Goal: Information Seeking & Learning: Learn about a topic

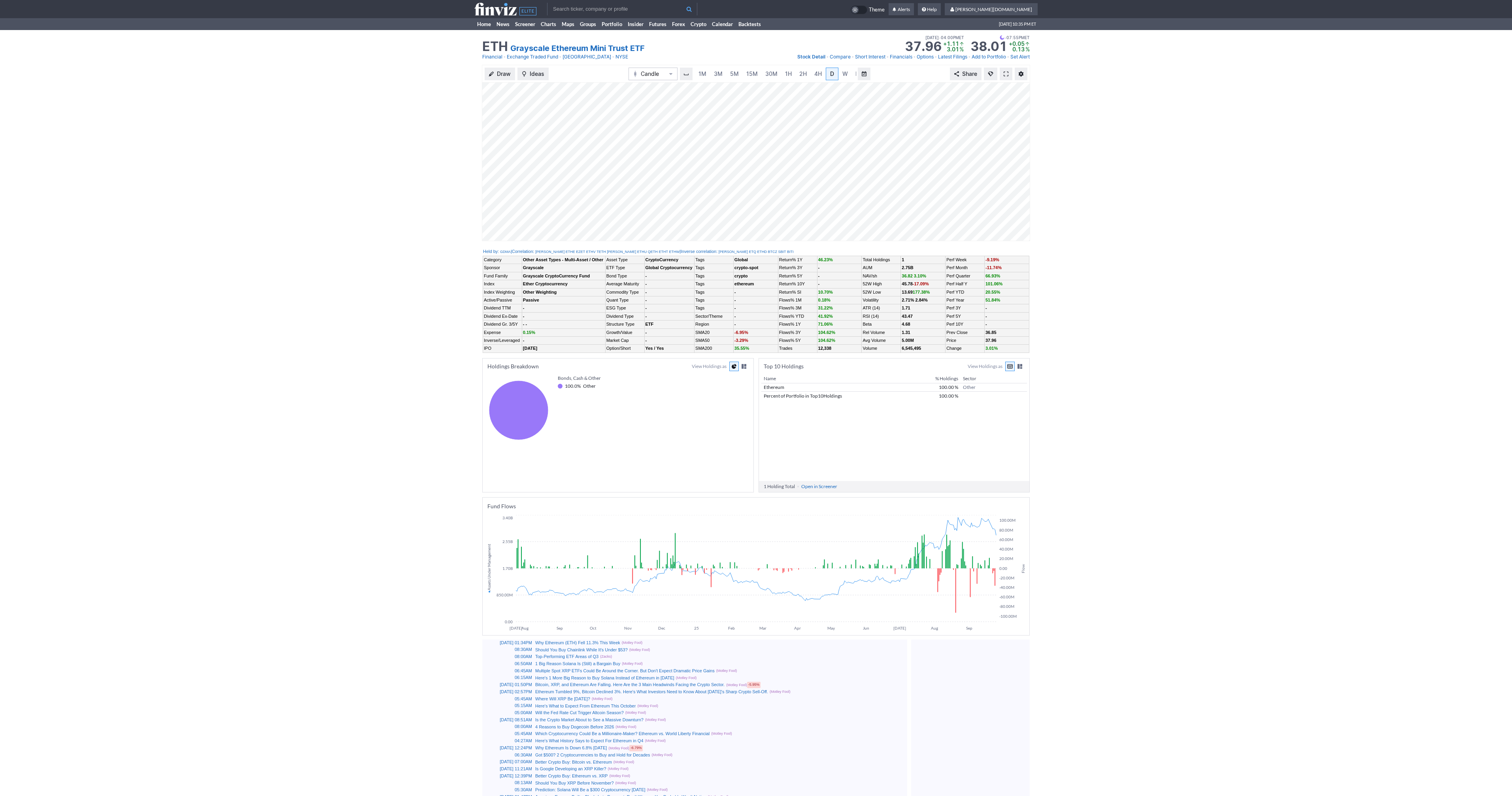
scroll to position [0, 8]
click at [1005, 72] on span at bounding box center [1006, 74] width 5 height 6
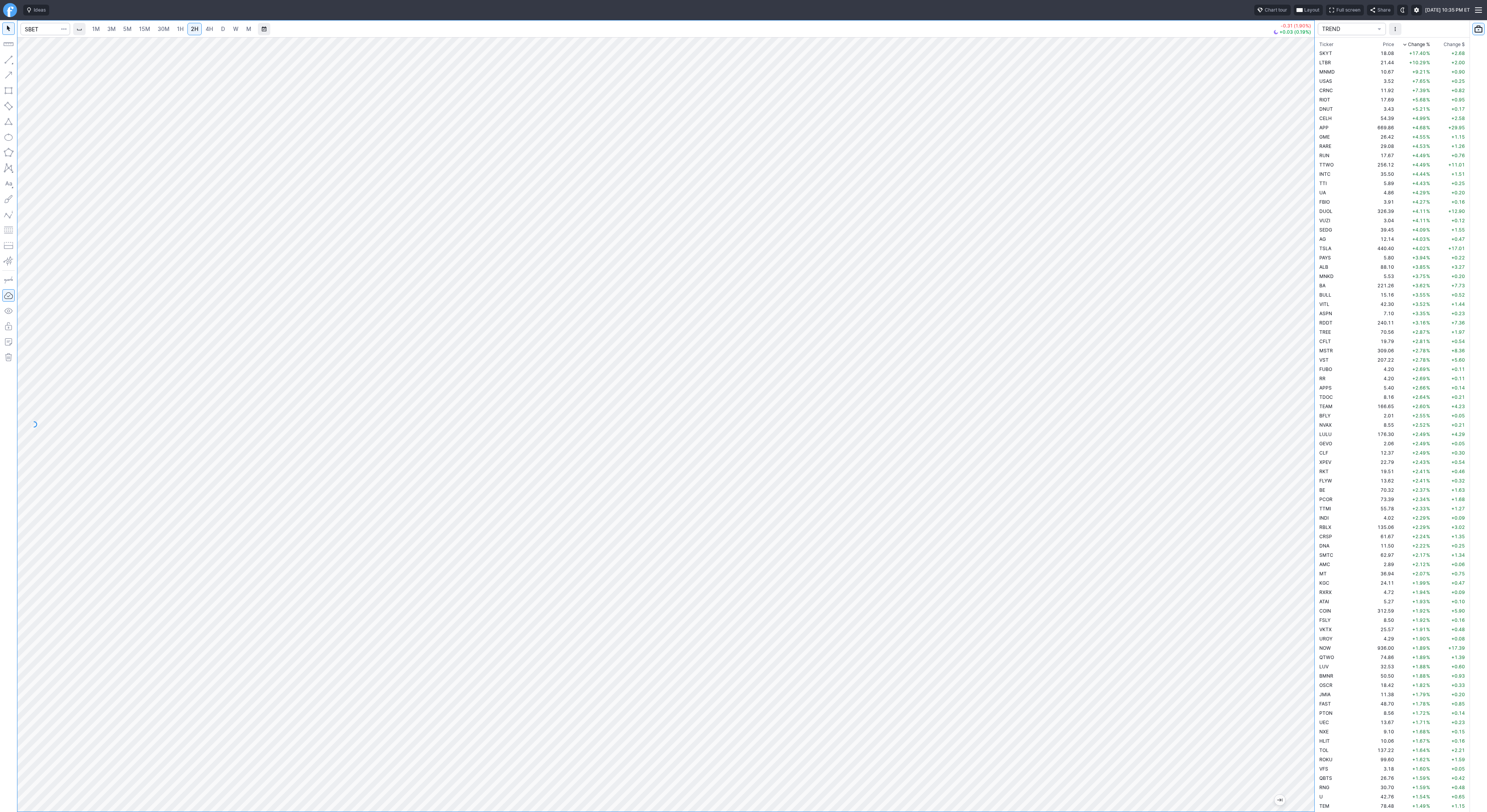
scroll to position [1942, 0]
click at [44, 31] on input "Search" at bounding box center [46, 29] width 50 height 12
click at [44, 33] on input "Search" at bounding box center [46, 29] width 50 height 12
click at [46, 24] on input "Search" at bounding box center [46, 29] width 50 height 12
type input "eth"
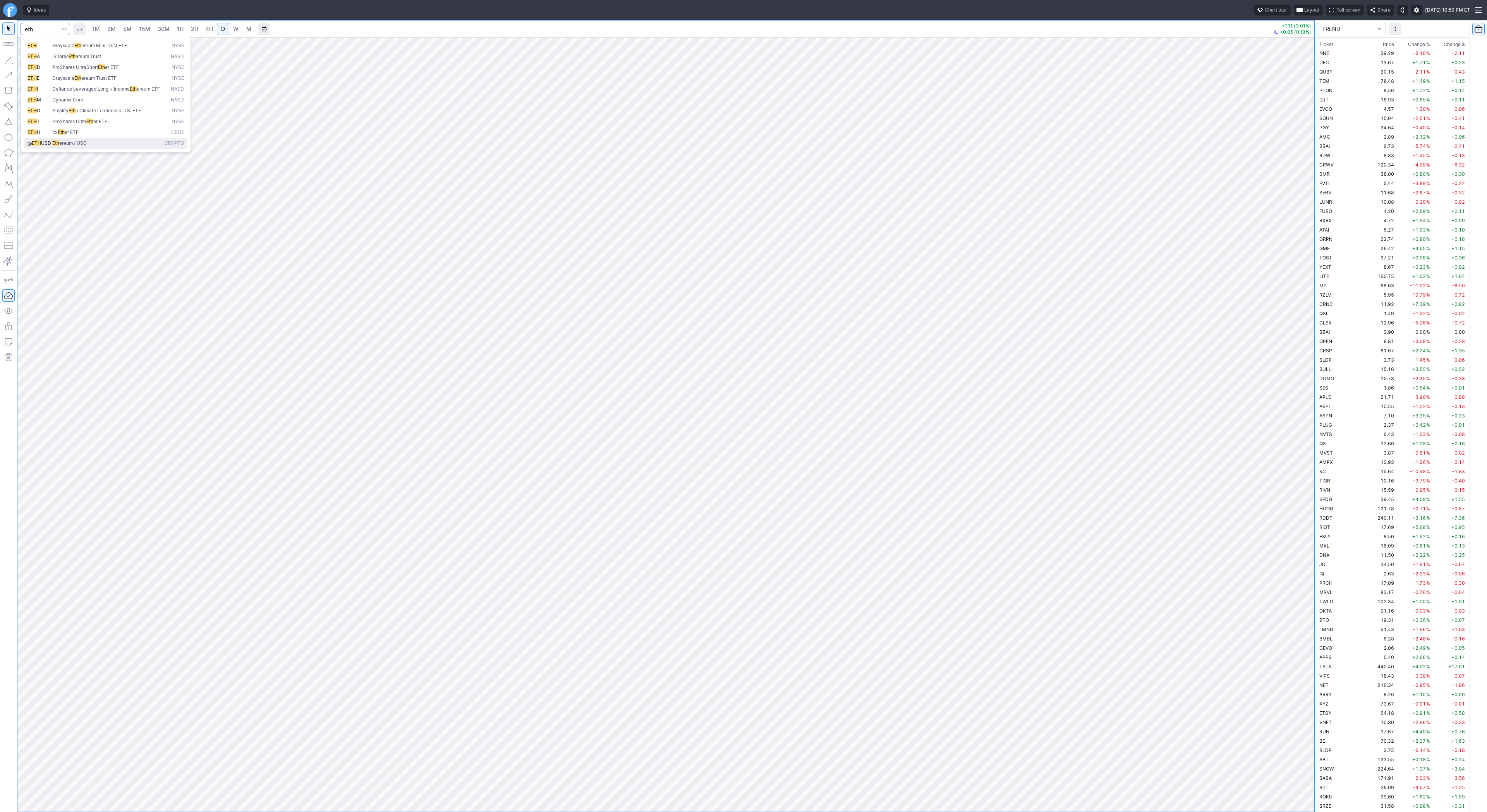
click at [82, 146] on span "ereum / USD" at bounding box center [73, 143] width 28 height 6
click at [182, 28] on span "1H" at bounding box center [180, 28] width 6 height 6
click at [192, 28] on span "2H" at bounding box center [195, 28] width 8 height 6
click at [211, 30] on span "4H" at bounding box center [209, 28] width 8 height 6
click at [223, 30] on span "D" at bounding box center [223, 28] width 4 height 6
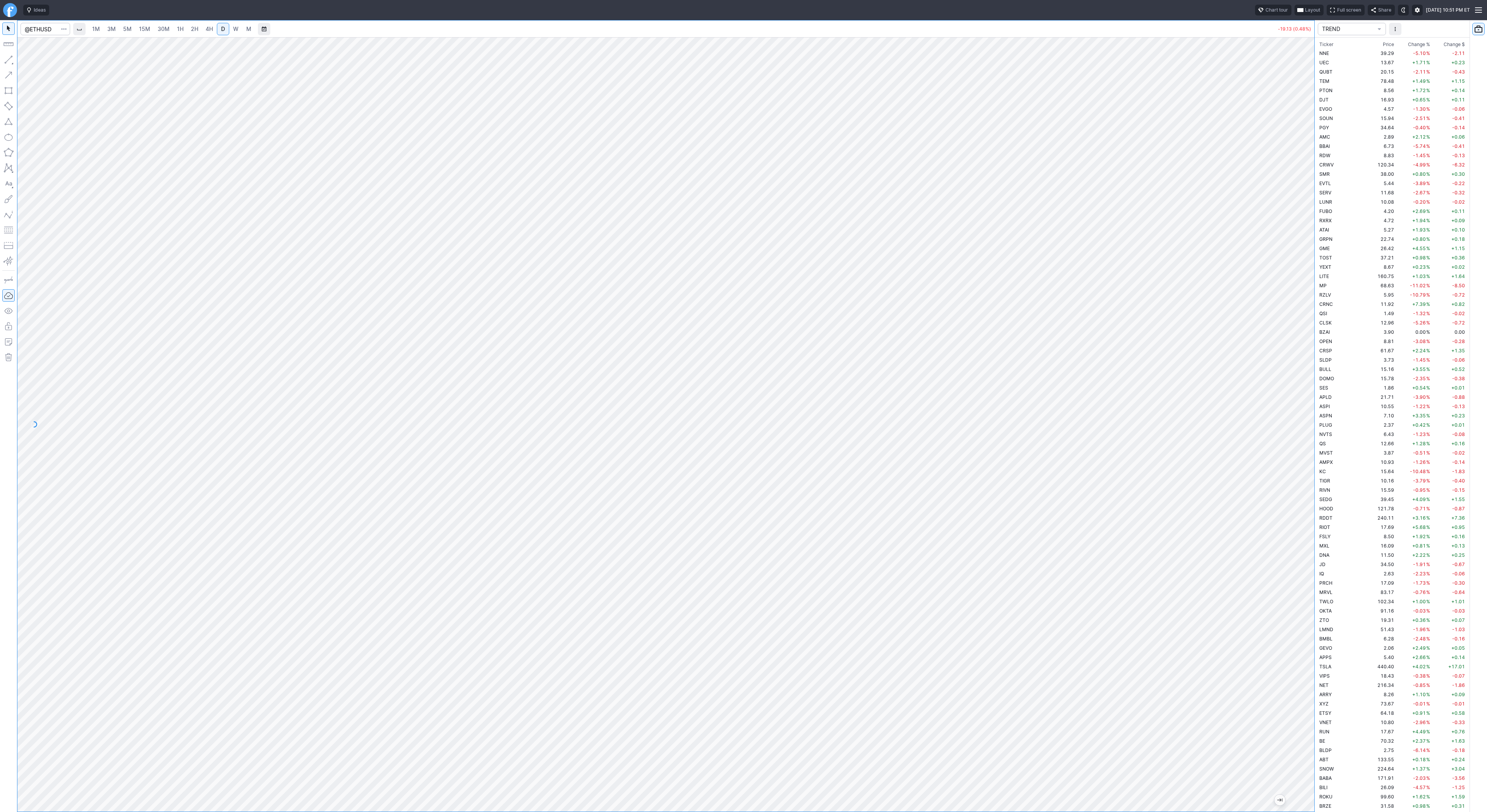
click at [211, 33] on link "4H" at bounding box center [209, 29] width 14 height 12
click at [225, 28] on link "D" at bounding box center [223, 29] width 12 height 12
click at [235, 27] on span "W" at bounding box center [236, 28] width 5 height 6
drag, startPoint x: 1311, startPoint y: 215, endPoint x: 1334, endPoint y: 394, distance: 180.5
click at [1338, 404] on div "1M 3M 5M 15M 30M 1H 2H 4H D W M -18.92 (0.47%) TREND Ticker Price Chg.% Change …" at bounding box center [744, 416] width 1487 height 792
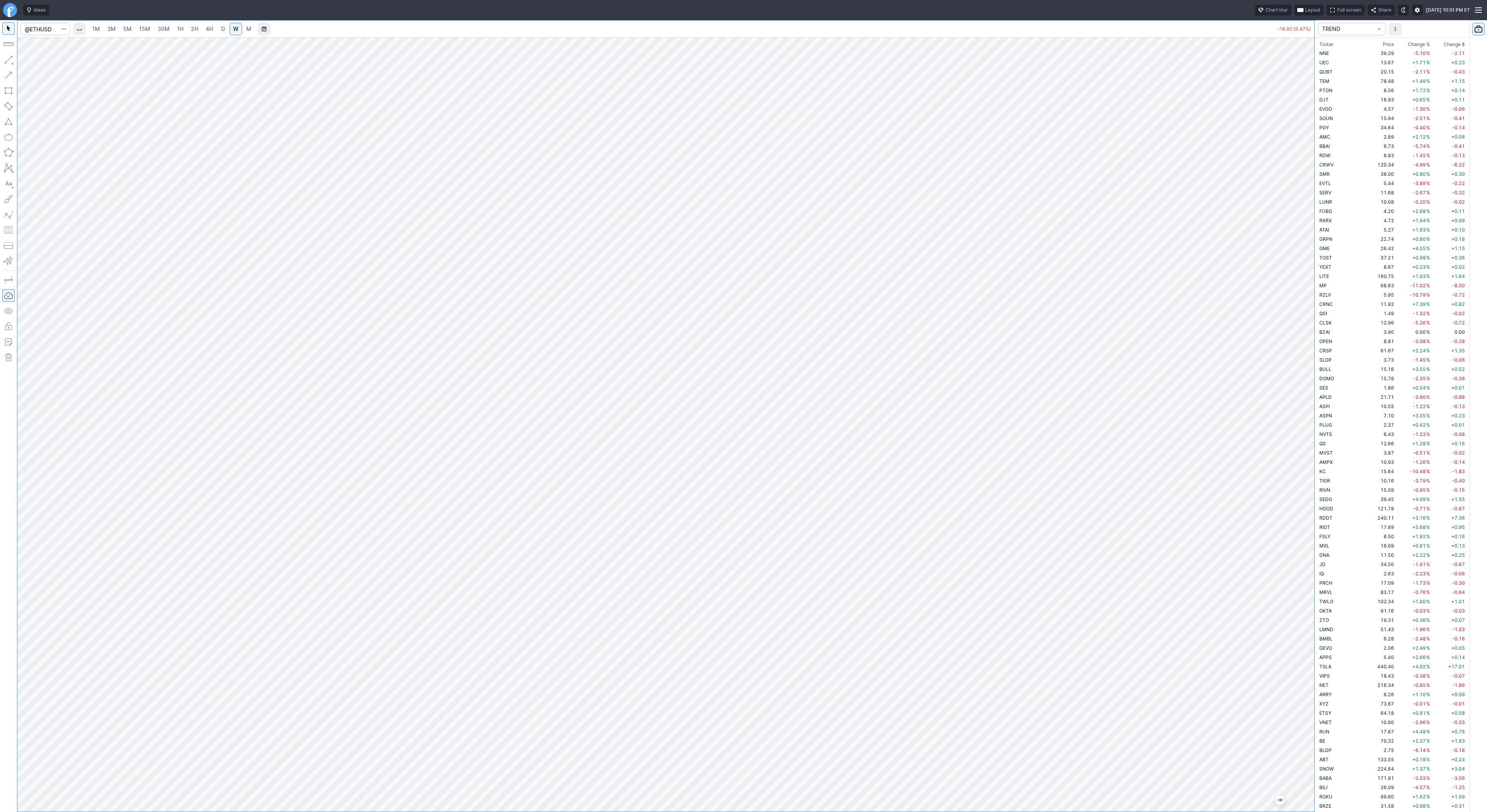
click at [225, 27] on link "D" at bounding box center [223, 29] width 12 height 12
click at [206, 29] on span "4H" at bounding box center [209, 28] width 8 height 6
click at [34, 63] on span "Line" at bounding box center [45, 61] width 31 height 8
click at [31, 61] on span "Line" at bounding box center [45, 61] width 31 height 8
click at [39, 65] on span "Line" at bounding box center [45, 61] width 31 height 8
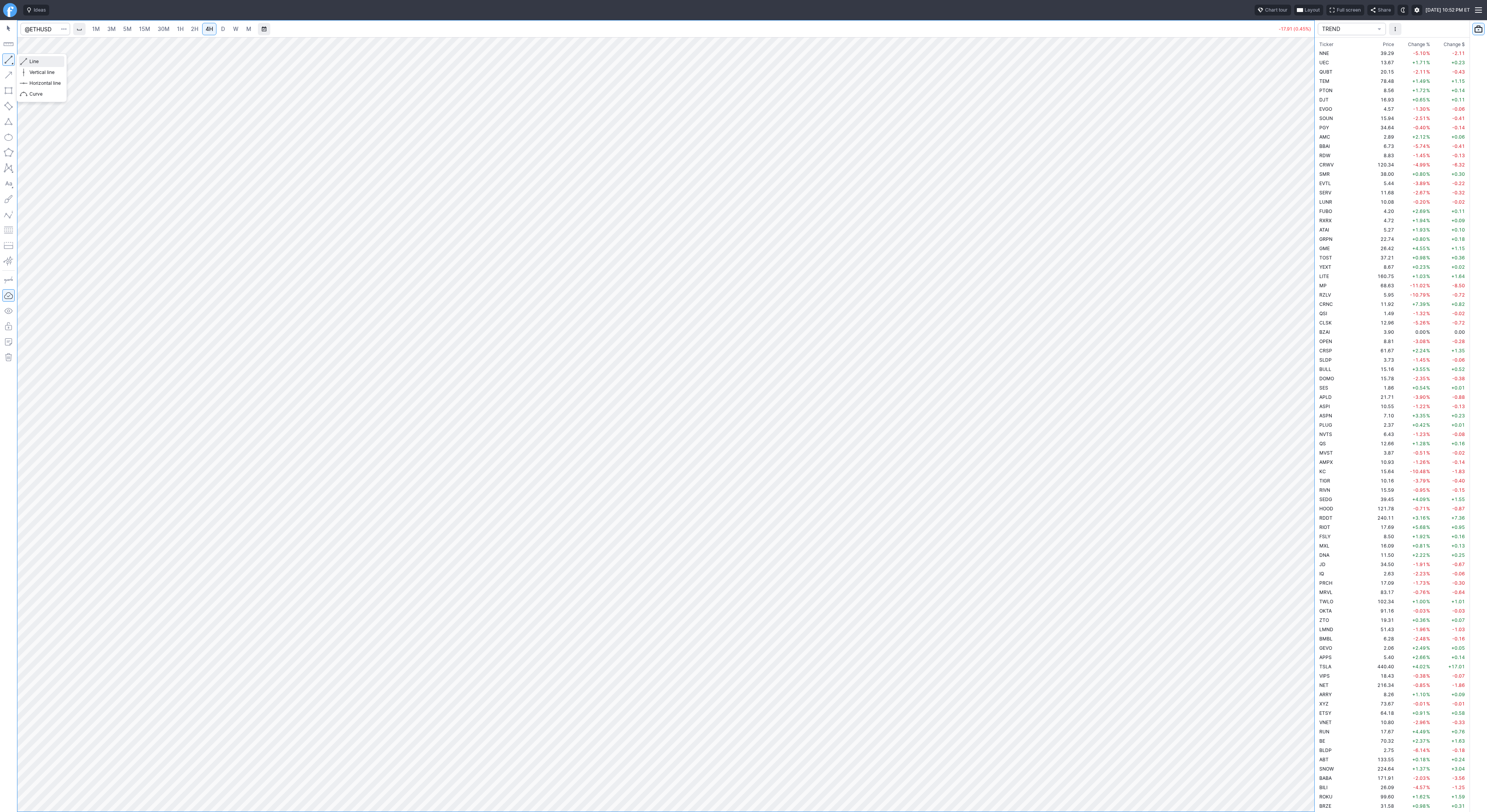
click at [36, 63] on span "Line" at bounding box center [45, 61] width 31 height 8
drag, startPoint x: 1306, startPoint y: 460, endPoint x: 1300, endPoint y: 479, distance: 19.9
click at [1304, 485] on div at bounding box center [1306, 422] width 16 height 755
click at [27, 59] on button "Line" at bounding box center [42, 61] width 45 height 11
click at [6, 66] on div at bounding box center [9, 416] width 17 height 792
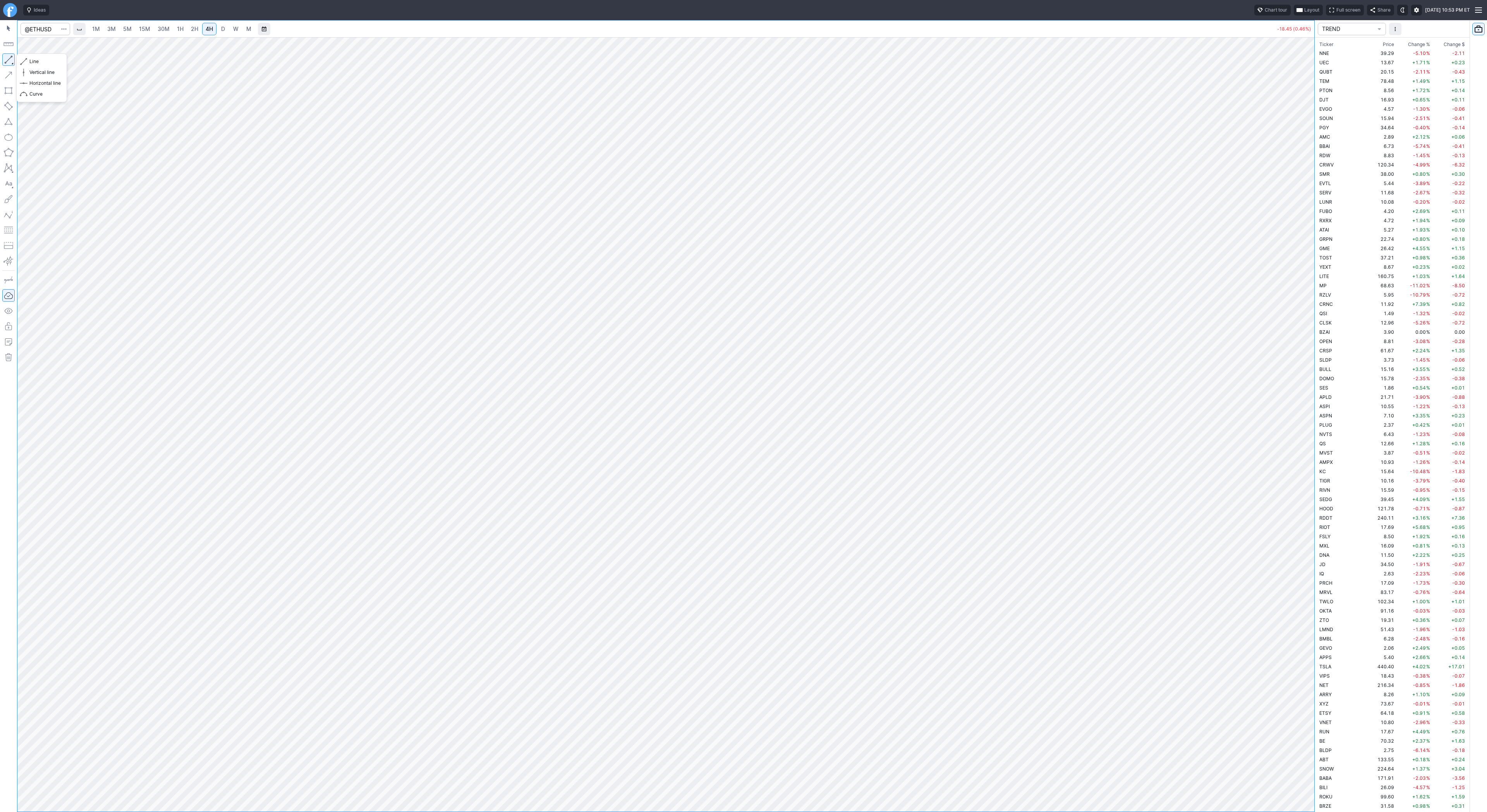
click at [13, 63] on button "button" at bounding box center [8, 59] width 12 height 12
click at [33, 62] on span "Line" at bounding box center [45, 61] width 31 height 8
click at [32, 63] on span "Line" at bounding box center [45, 61] width 31 height 8
drag, startPoint x: 28, startPoint y: 62, endPoint x: 36, endPoint y: 73, distance: 13.6
click at [28, 61] on button "Line" at bounding box center [42, 61] width 45 height 11
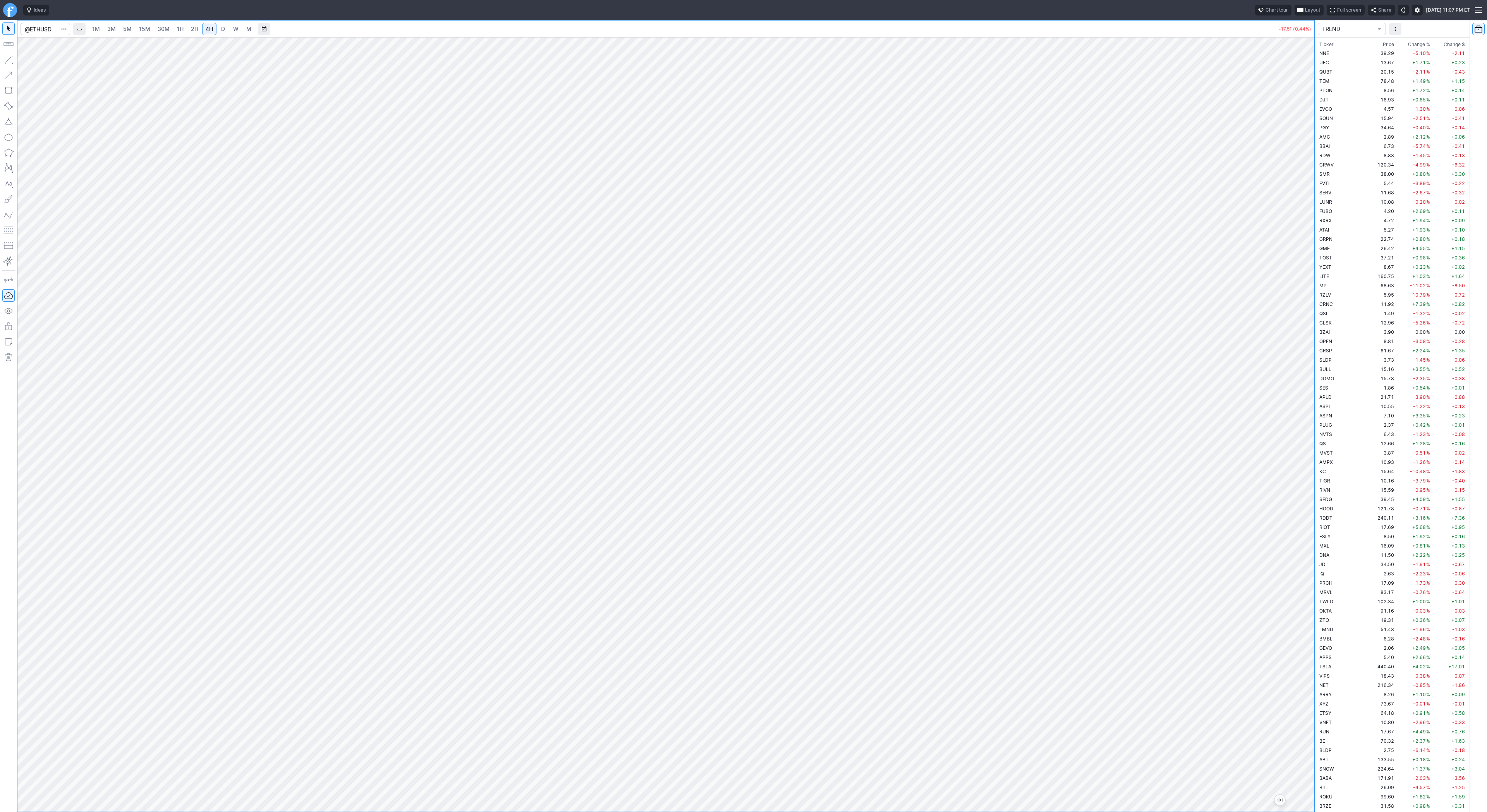
click at [174, 29] on link "1H" at bounding box center [180, 29] width 13 height 12
click at [192, 29] on span "2H" at bounding box center [195, 28] width 8 height 6
click at [208, 29] on span "4H" at bounding box center [209, 28] width 8 height 6
drag, startPoint x: 1309, startPoint y: 265, endPoint x: 1305, endPoint y: 308, distance: 43.2
click at [1310, 323] on div at bounding box center [1306, 422] width 16 height 755
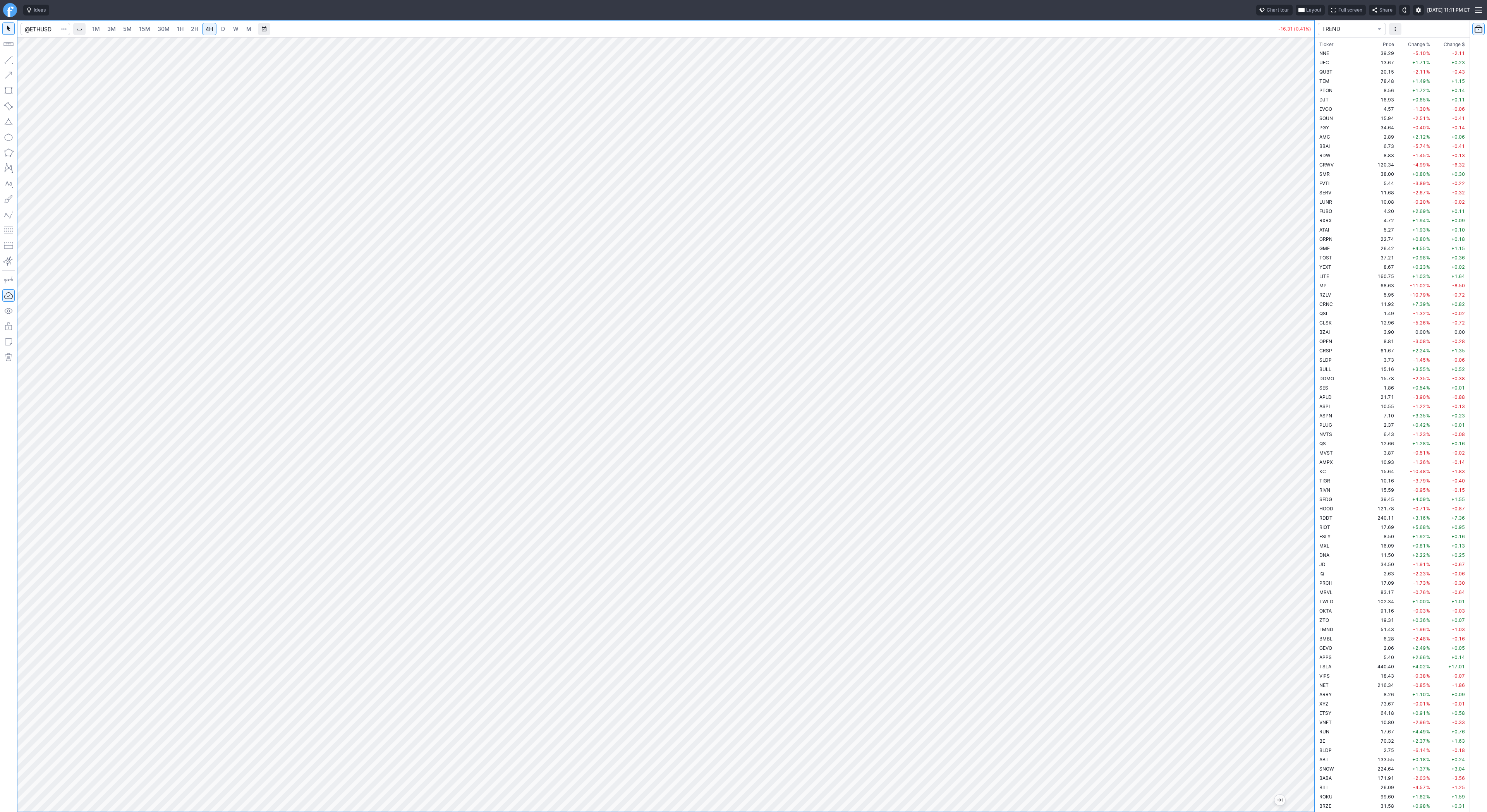
click at [124, 30] on span "5M" at bounding box center [127, 28] width 9 height 6
click at [164, 25] on span "30M" at bounding box center [163, 28] width 12 height 6
click at [199, 28] on link "2H" at bounding box center [195, 29] width 14 height 12
drag, startPoint x: 1307, startPoint y: 379, endPoint x: 1307, endPoint y: 438, distance: 59.0
click at [1307, 438] on div at bounding box center [1306, 422] width 16 height 755
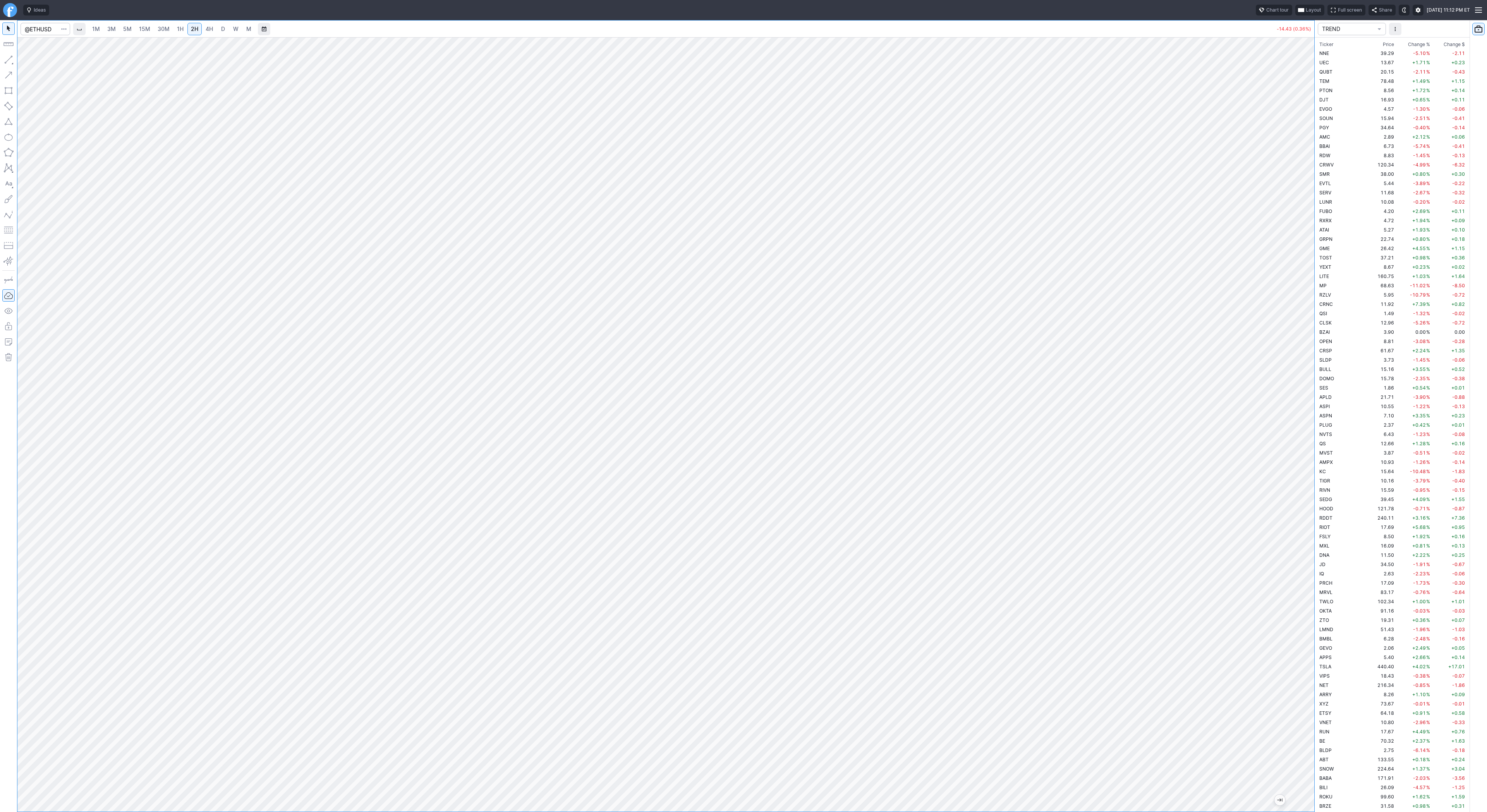
drag, startPoint x: 1312, startPoint y: 340, endPoint x: 1299, endPoint y: 395, distance: 56.5
click at [1302, 397] on div at bounding box center [1306, 422] width 16 height 755
click at [39, 26] on input "Search" at bounding box center [46, 29] width 50 height 12
type input "bmnr"
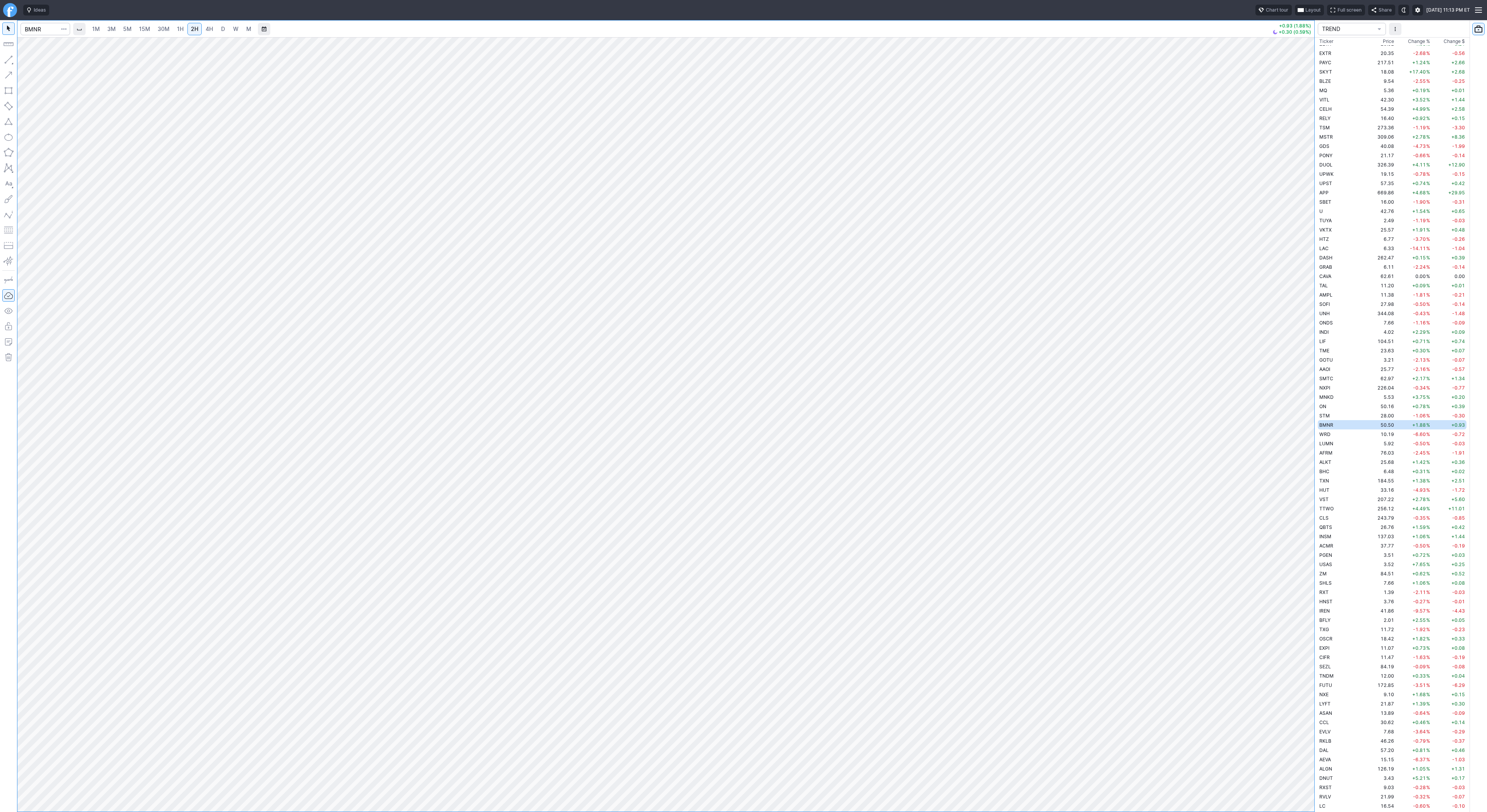
click at [184, 31] on link "1H" at bounding box center [180, 29] width 13 height 12
click at [38, 30] on input "Search" at bounding box center [46, 29] width 50 height 12
type input "eth"
click at [89, 147] on span "Eth ereum / USD" at bounding box center [107, 143] width 113 height 6
click at [53, 28] on input "Search" at bounding box center [46, 29] width 50 height 12
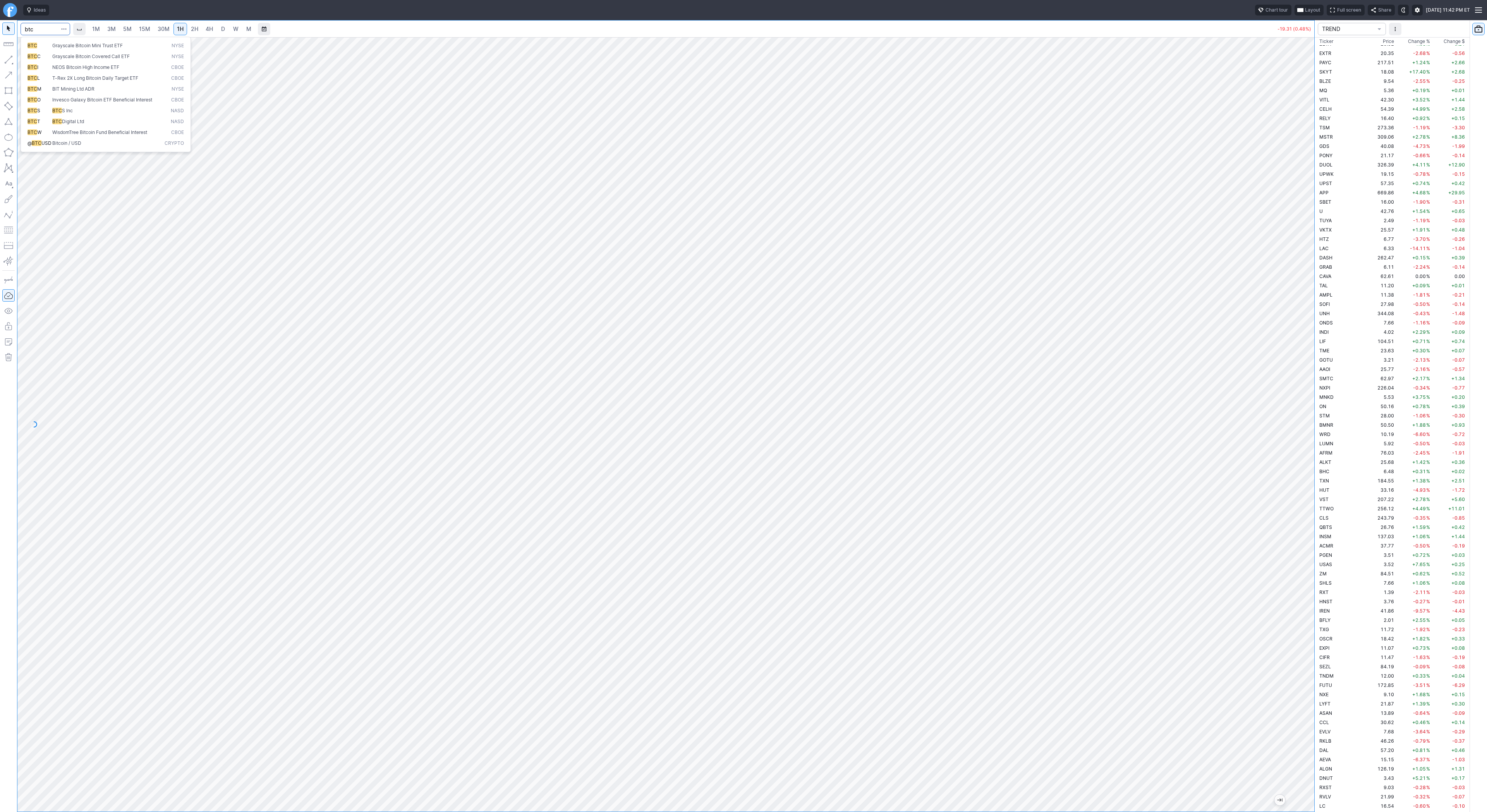
type input "btc"
click at [95, 146] on span "Bitcoin / USD" at bounding box center [107, 143] width 113 height 6
click at [222, 31] on span "D" at bounding box center [223, 28] width 4 height 6
click at [192, 29] on span "2H" at bounding box center [195, 28] width 8 height 6
click at [207, 31] on span "4H" at bounding box center [209, 28] width 8 height 6
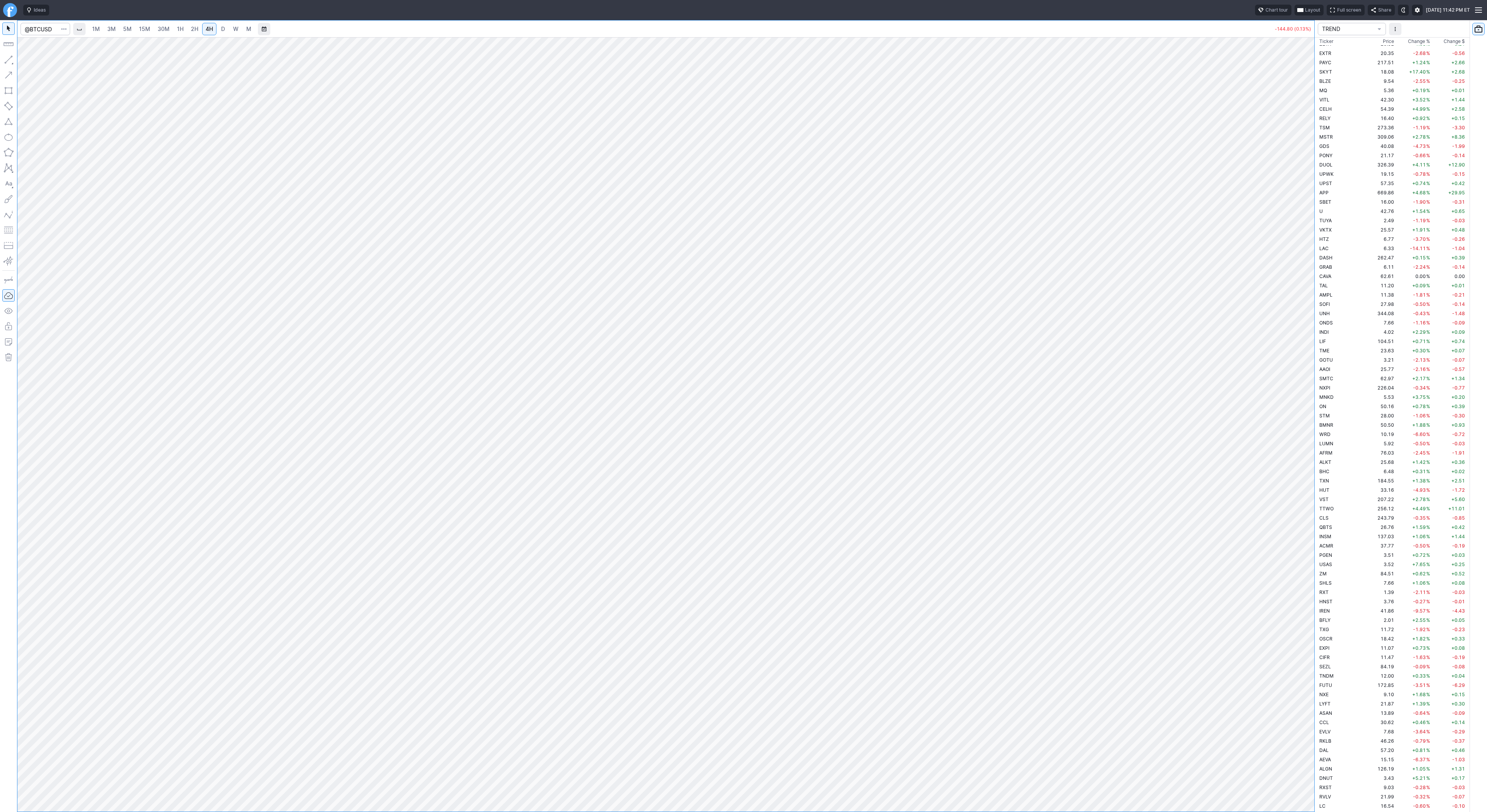
click at [224, 30] on span "D" at bounding box center [223, 29] width 5 height 8
drag, startPoint x: 1306, startPoint y: 399, endPoint x: 1305, endPoint y: 417, distance: 18.0
click at [1304, 423] on div at bounding box center [1306, 422] width 16 height 755
click at [109, 31] on span "3M" at bounding box center [111, 28] width 9 height 6
click at [137, 33] on link "15M" at bounding box center [145, 29] width 18 height 12
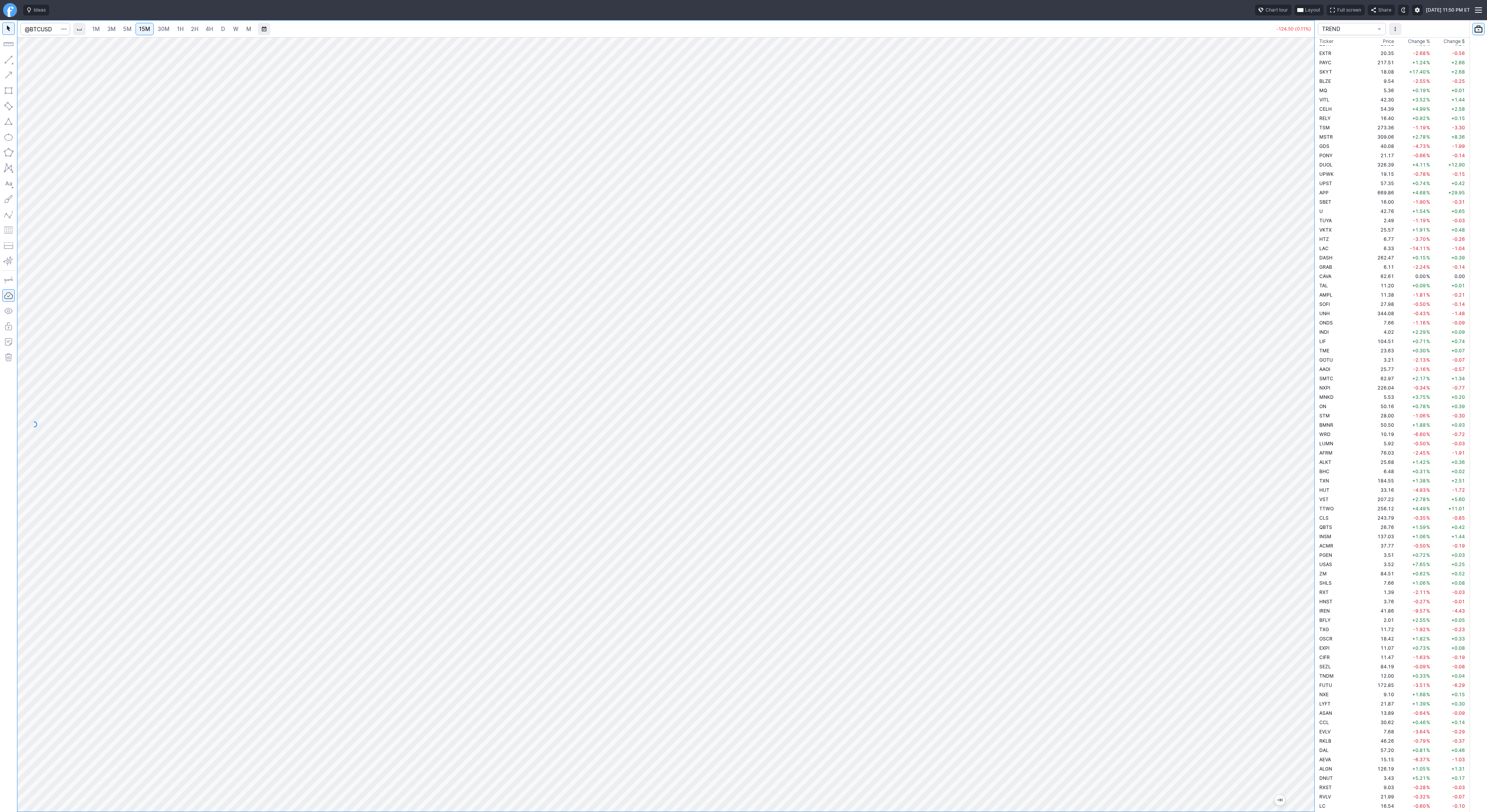
click at [158, 29] on span "30M" at bounding box center [163, 28] width 12 height 6
click at [188, 28] on link "2H" at bounding box center [195, 29] width 14 height 12
click at [183, 31] on link "1H" at bounding box center [180, 29] width 13 height 12
drag, startPoint x: 1307, startPoint y: 272, endPoint x: 1301, endPoint y: 423, distance: 151.1
click at [1303, 424] on div at bounding box center [1306, 422] width 16 height 755
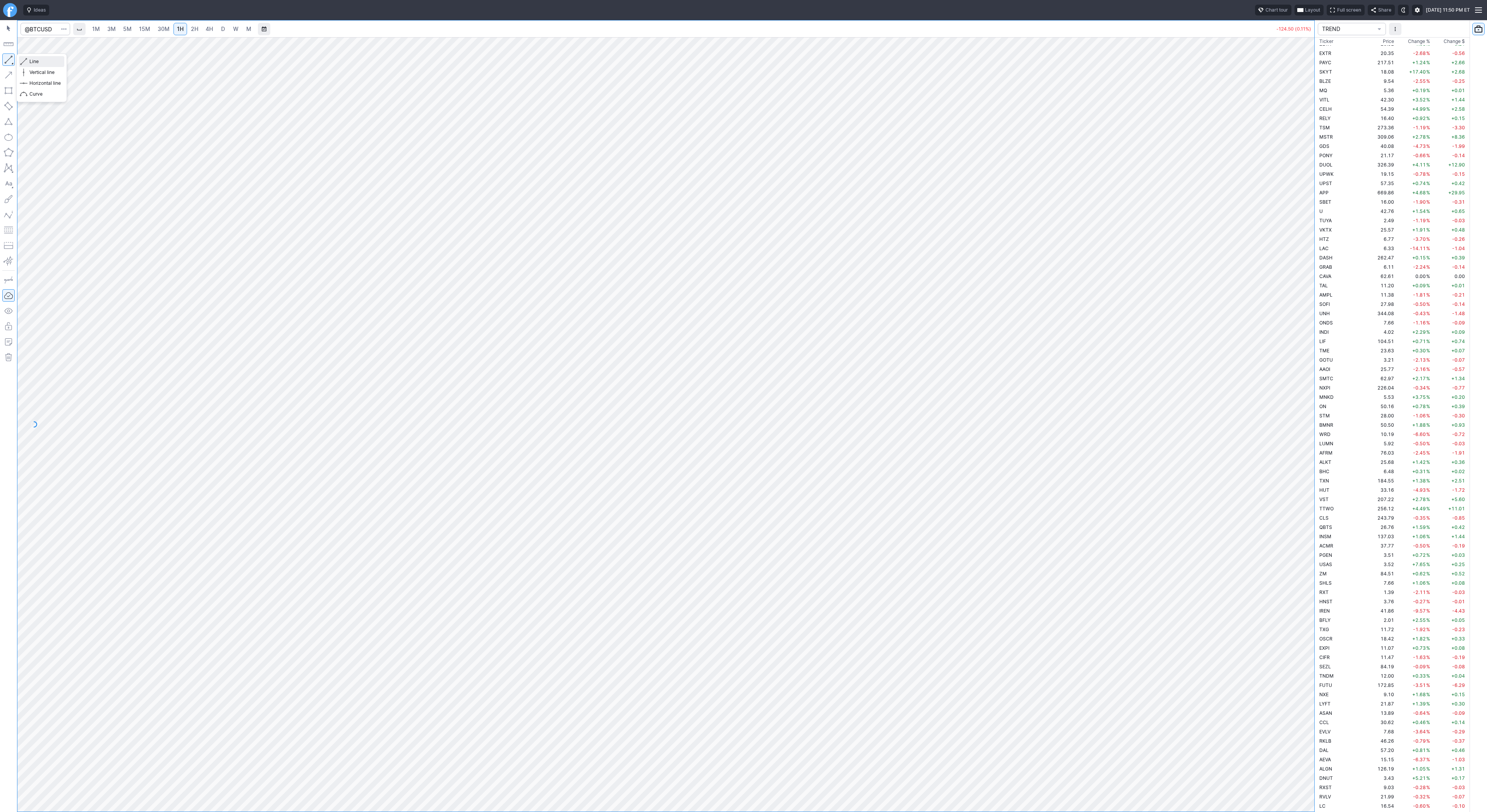
click at [35, 62] on span "Line" at bounding box center [45, 61] width 31 height 8
click at [217, 31] on link "D" at bounding box center [223, 29] width 12 height 12
click at [106, 27] on link "3M" at bounding box center [111, 29] width 16 height 12
